Goal: Transaction & Acquisition: Obtain resource

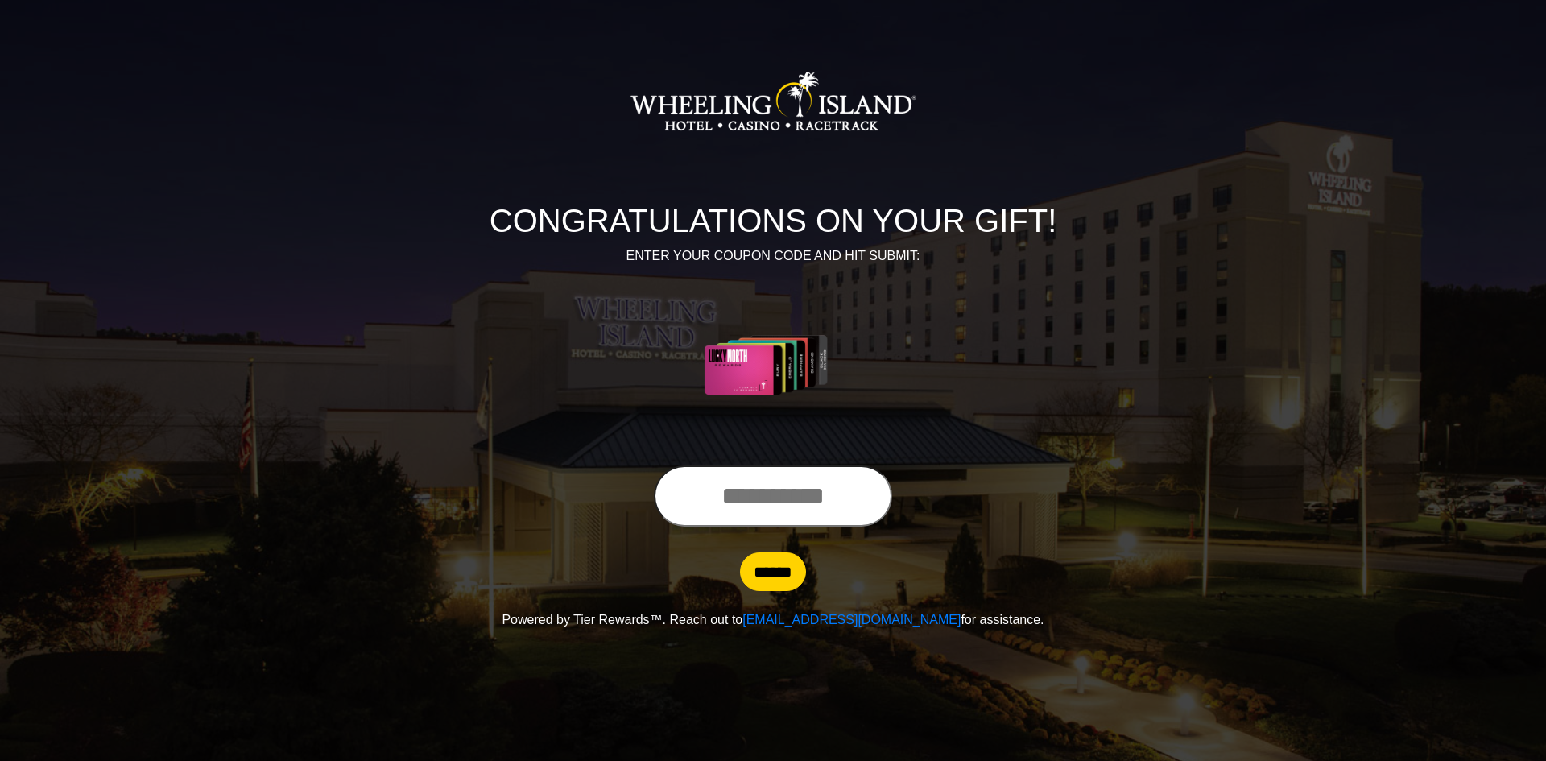
click at [745, 499] on input "text" at bounding box center [773, 496] width 238 height 61
type input "**********"
click at [764, 577] on input "******" at bounding box center [773, 572] width 66 height 39
